Goal: Task Accomplishment & Management: Complete application form

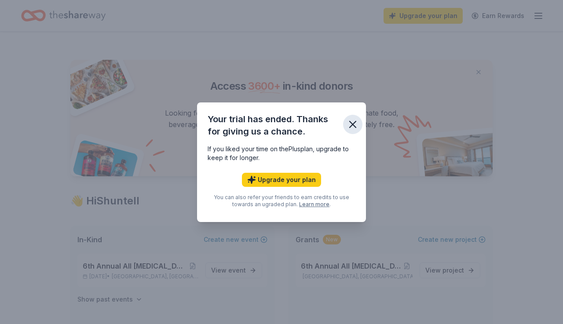
click at [352, 125] on icon "button" at bounding box center [353, 124] width 12 height 12
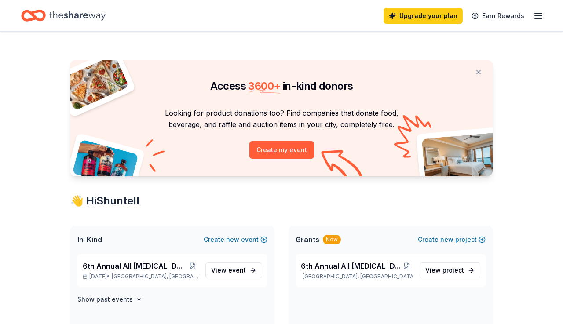
click at [374, 205] on div "👋 Hi [PERSON_NAME]" at bounding box center [281, 201] width 423 height 14
click at [480, 71] on button at bounding box center [478, 72] width 21 height 18
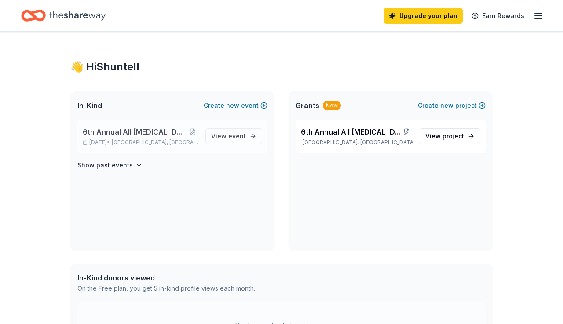
click at [177, 131] on span "6th Annual All [MEDICAL_DATA] Matters Ball" at bounding box center [135, 132] width 104 height 11
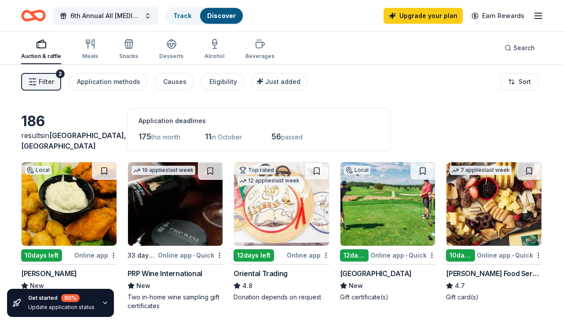
click at [535, 137] on div "186 results in [GEOGRAPHIC_DATA], IN Application deadlines 175 this month 11 in…" at bounding box center [281, 129] width 521 height 43
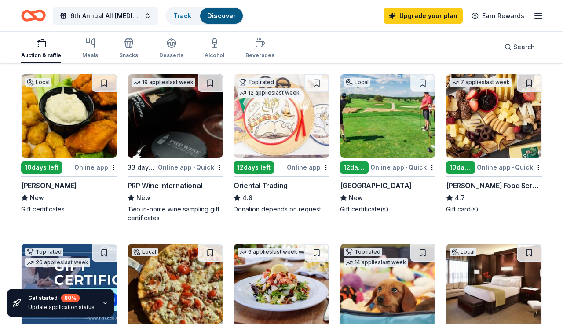
scroll to position [106, 0]
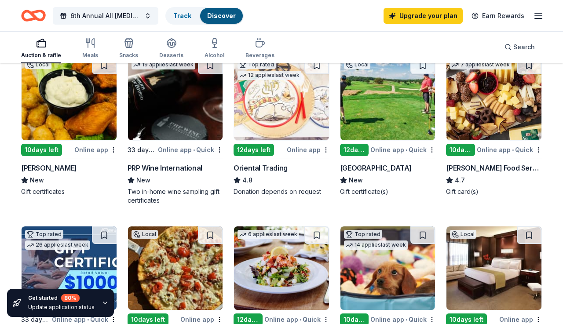
click at [469, 126] on img at bounding box center [494, 99] width 95 height 84
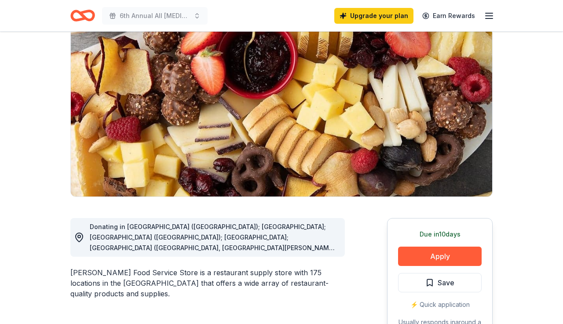
scroll to position [88, 0]
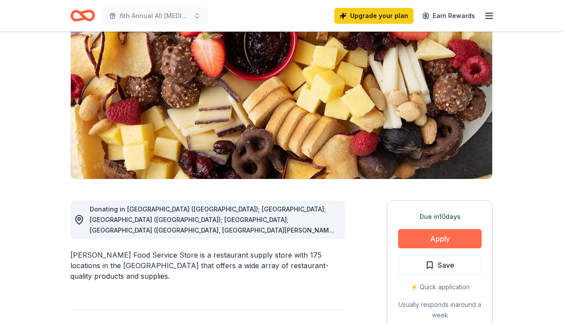
click at [454, 239] on button "Apply" at bounding box center [440, 238] width 84 height 19
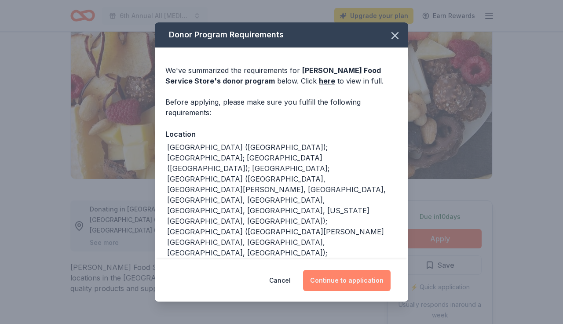
click at [342, 281] on button "Continue to application" at bounding box center [347, 280] width 88 height 21
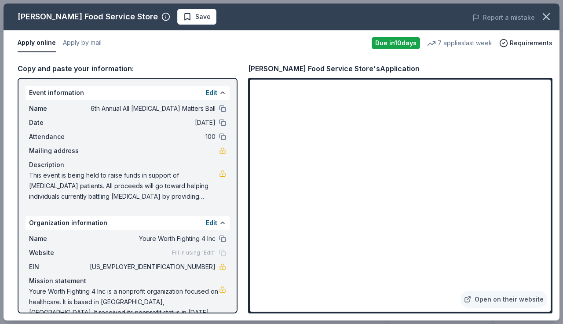
click at [562, 238] on div "Gordon Food Service Store Save Report a mistake Apply online Apply by mail Due …" at bounding box center [281, 162] width 563 height 324
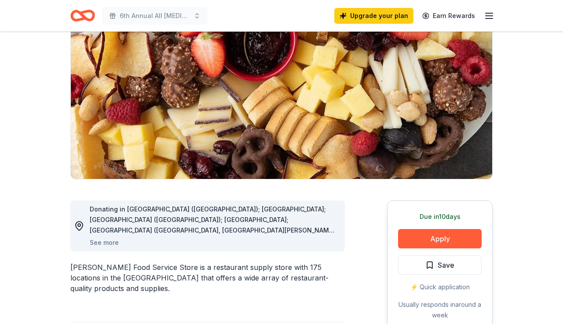
scroll to position [106, 0]
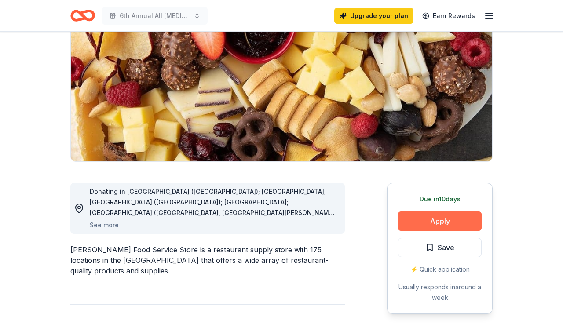
click at [467, 221] on button "Apply" at bounding box center [440, 221] width 84 height 19
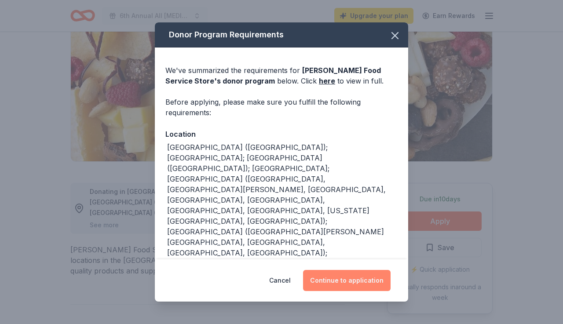
click at [328, 280] on button "Continue to application" at bounding box center [347, 280] width 88 height 21
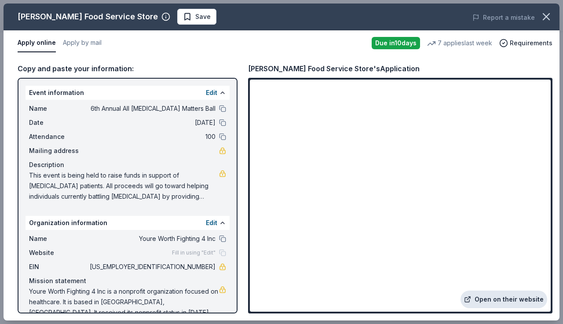
click at [508, 298] on link "Open on their website" at bounding box center [504, 300] width 87 height 18
